Goal: Task Accomplishment & Management: Manage account settings

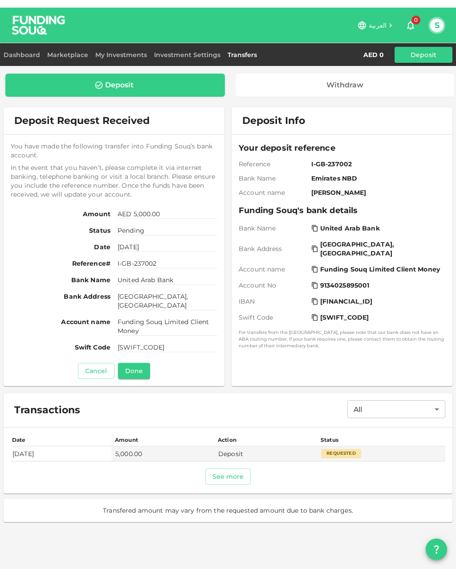
scroll to position [14, 0]
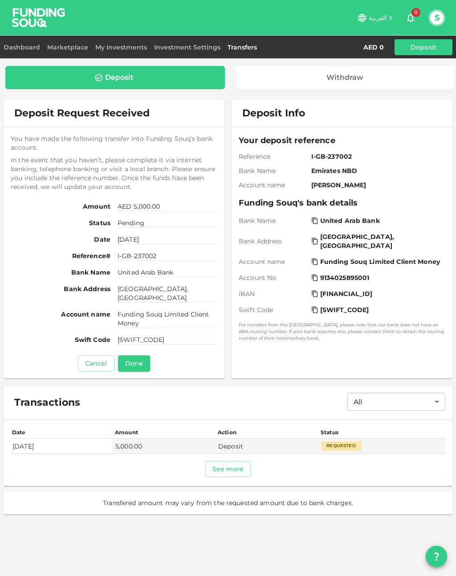
click at [26, 47] on link "Dashboard" at bounding box center [24, 47] width 40 height 8
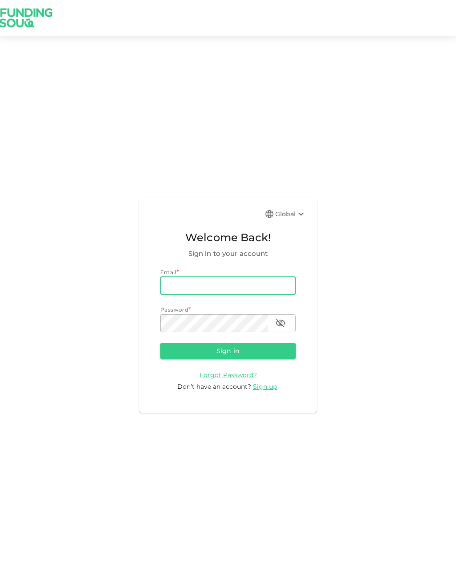
type input "[EMAIL_ADDRESS][PERSON_NAME][DOMAIN_NAME]"
click at [228, 357] on button "Sign in" at bounding box center [228, 351] width 136 height 16
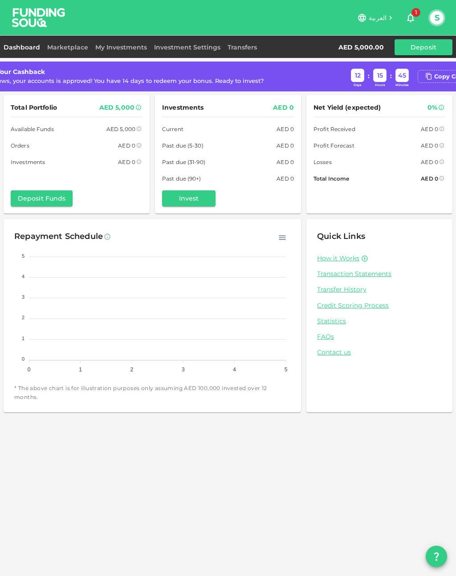
click at [63, 49] on link "Marketplace" at bounding box center [68, 47] width 48 height 8
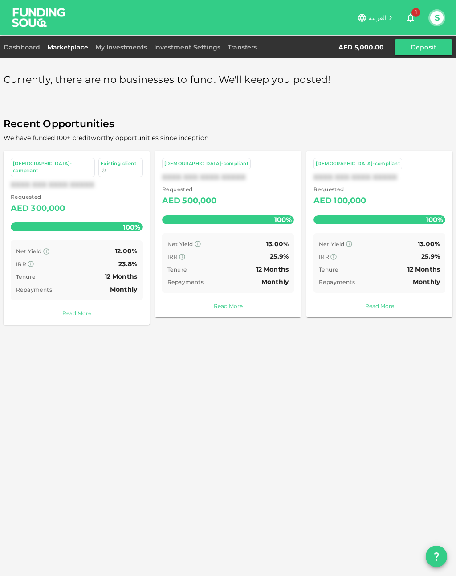
click at [120, 44] on link "My Investments" at bounding box center [121, 47] width 59 height 8
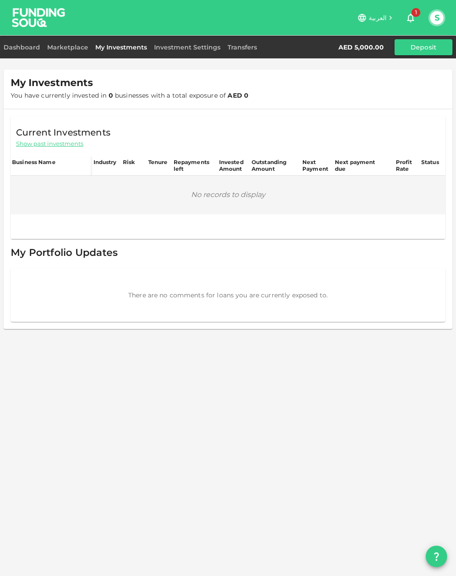
click at [440, 16] on button "S" at bounding box center [437, 17] width 13 height 13
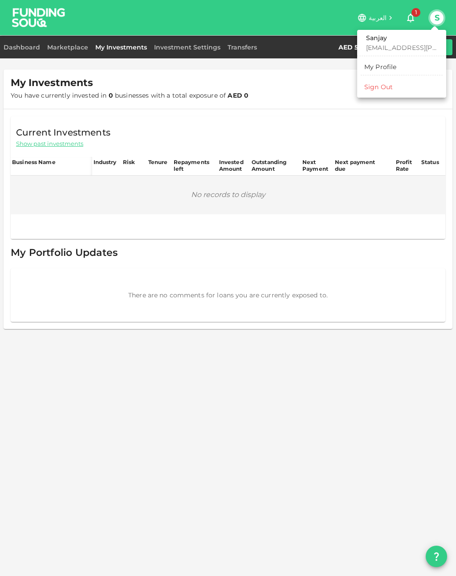
click at [419, 132] on div at bounding box center [228, 288] width 456 height 576
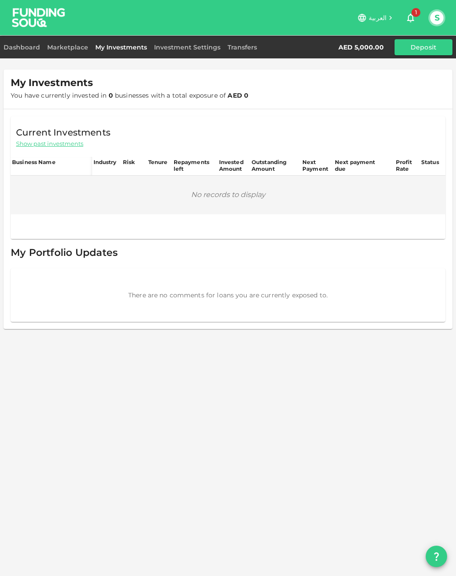
click at [192, 46] on link "Investment Settings" at bounding box center [188, 47] width 74 height 8
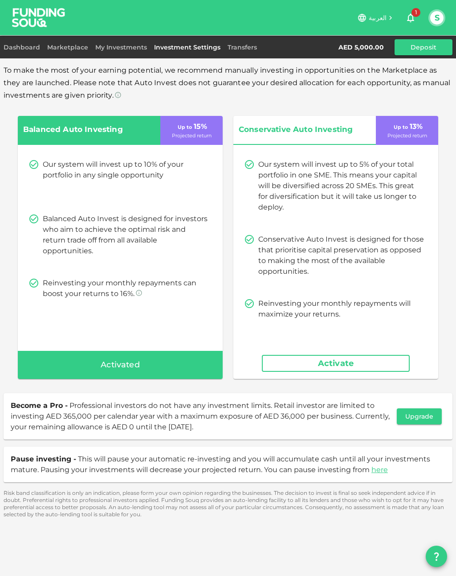
click at [166, 366] on div "Activated" at bounding box center [120, 365] width 205 height 29
click at [246, 45] on link "Transfers" at bounding box center [242, 47] width 37 height 8
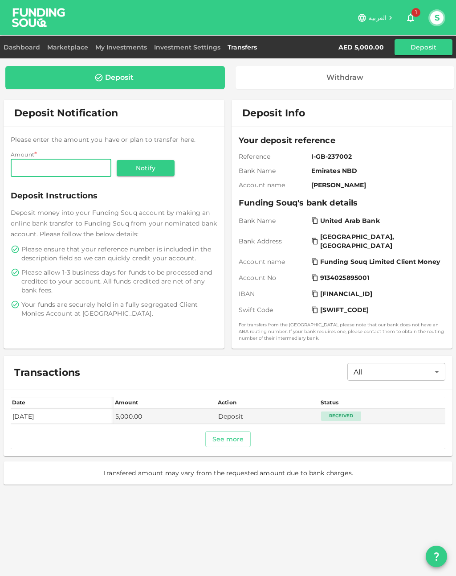
click at [438, 16] on button "S" at bounding box center [437, 17] width 13 height 13
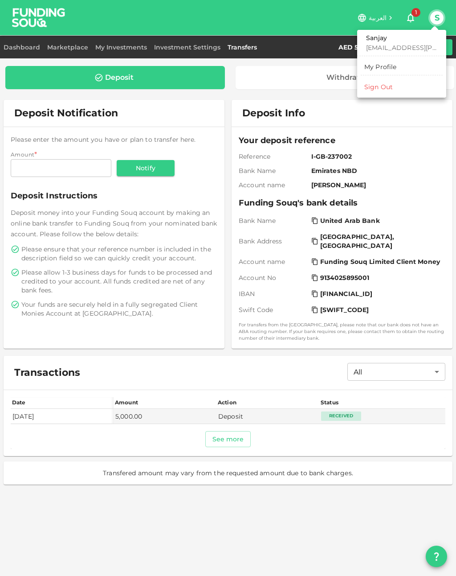
click at [405, 43] on p "[EMAIL_ADDRESS][PERSON_NAME][DOMAIN_NAME]" at bounding box center [401, 47] width 71 height 9
click at [407, 45] on p "[EMAIL_ADDRESS][PERSON_NAME][DOMAIN_NAME]" at bounding box center [401, 47] width 71 height 9
click at [410, 44] on p "[EMAIL_ADDRESS][PERSON_NAME][DOMAIN_NAME]" at bounding box center [401, 47] width 71 height 9
click at [391, 69] on div "My Profile" at bounding box center [381, 66] width 33 height 9
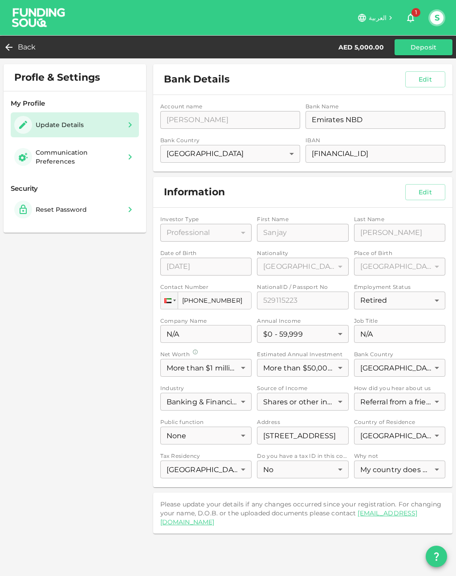
click at [88, 154] on div "Communication Preferences" at bounding box center [79, 157] width 86 height 18
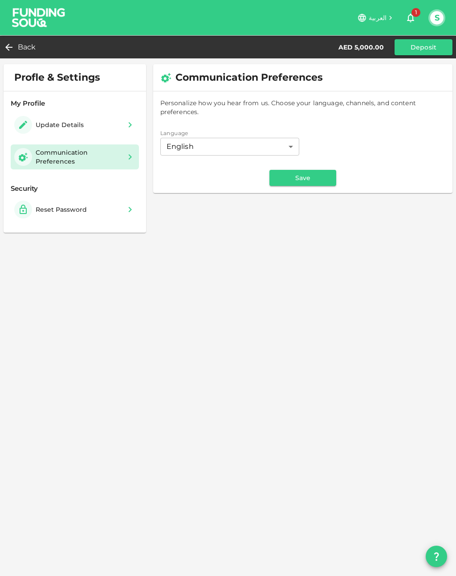
click at [25, 49] on span "Back" at bounding box center [27, 47] width 18 height 12
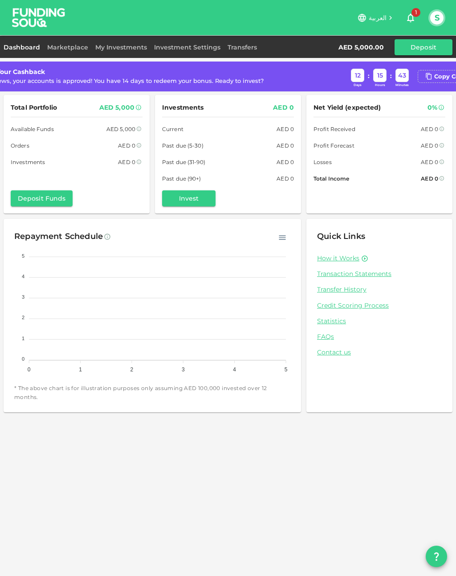
click at [40, 19] on img at bounding box center [38, 17] width 67 height 35
click at [347, 258] on link "How it Works" at bounding box center [338, 258] width 42 height 8
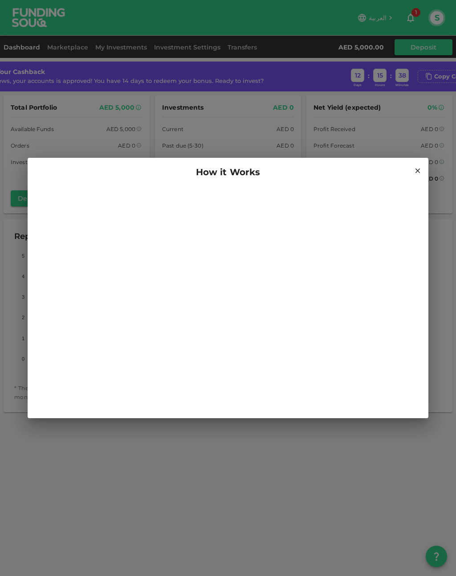
click at [414, 169] on icon at bounding box center [418, 171] width 8 height 8
